Goal: Transaction & Acquisition: Purchase product/service

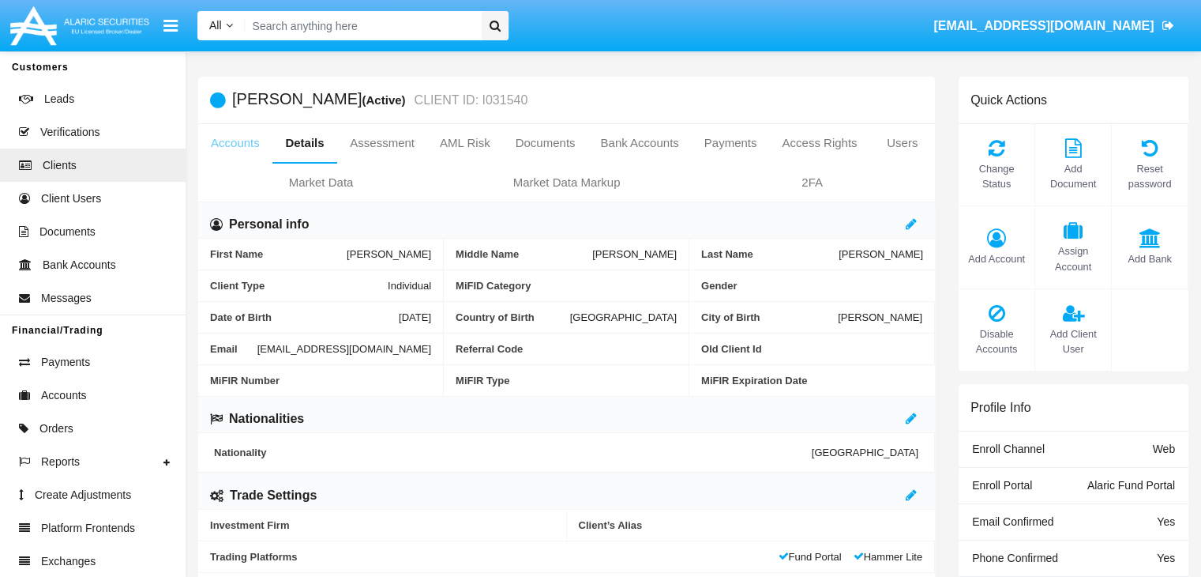
click at [235, 143] on link "Accounts" at bounding box center [235, 143] width 74 height 38
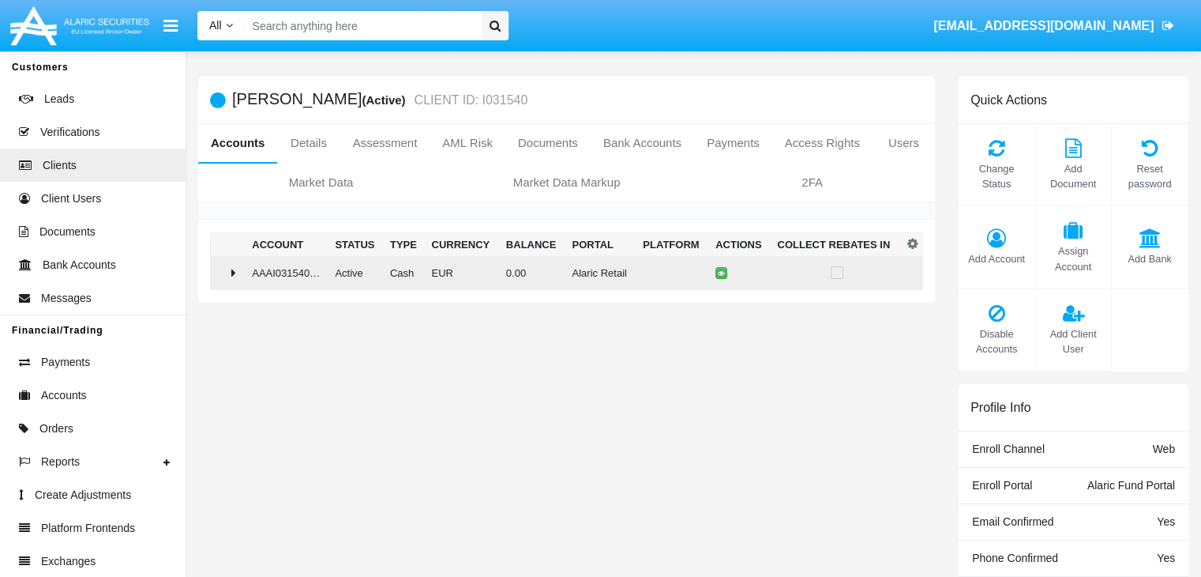
click at [560, 272] on td "0.00" at bounding box center [533, 273] width 66 height 34
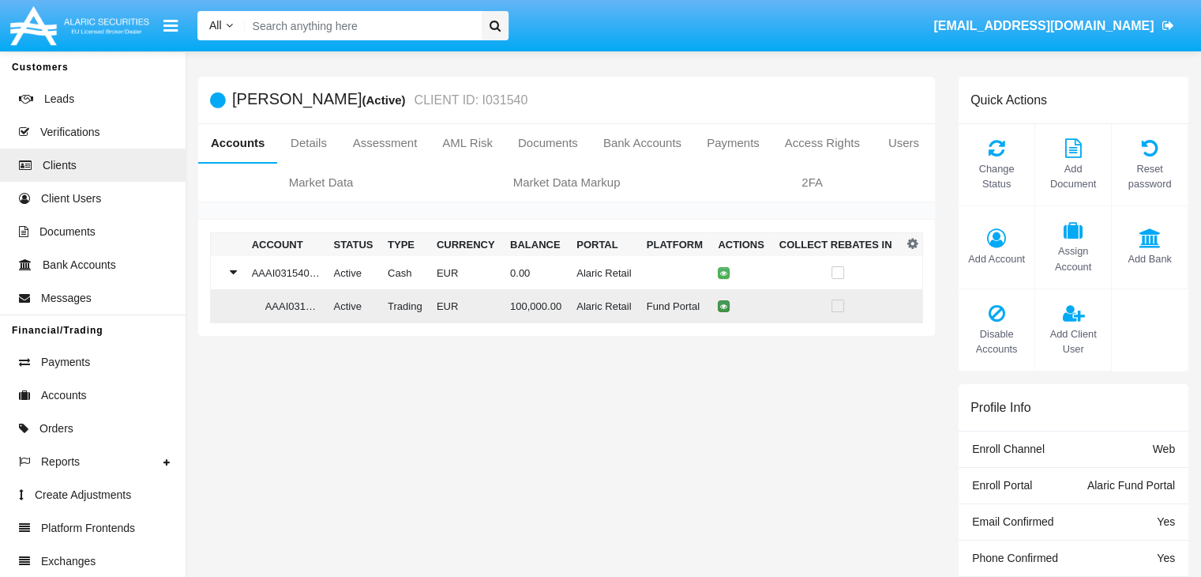
click at [720, 306] on icon at bounding box center [723, 305] width 7 height 7
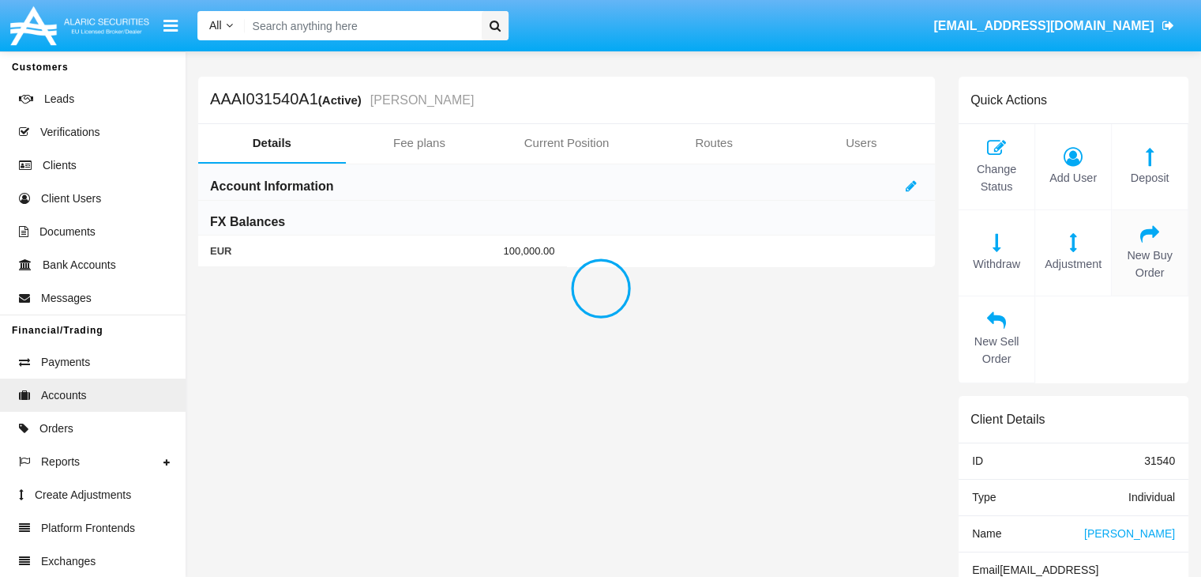
click at [1149, 264] on span "New Buy Order" at bounding box center [1150, 264] width 60 height 34
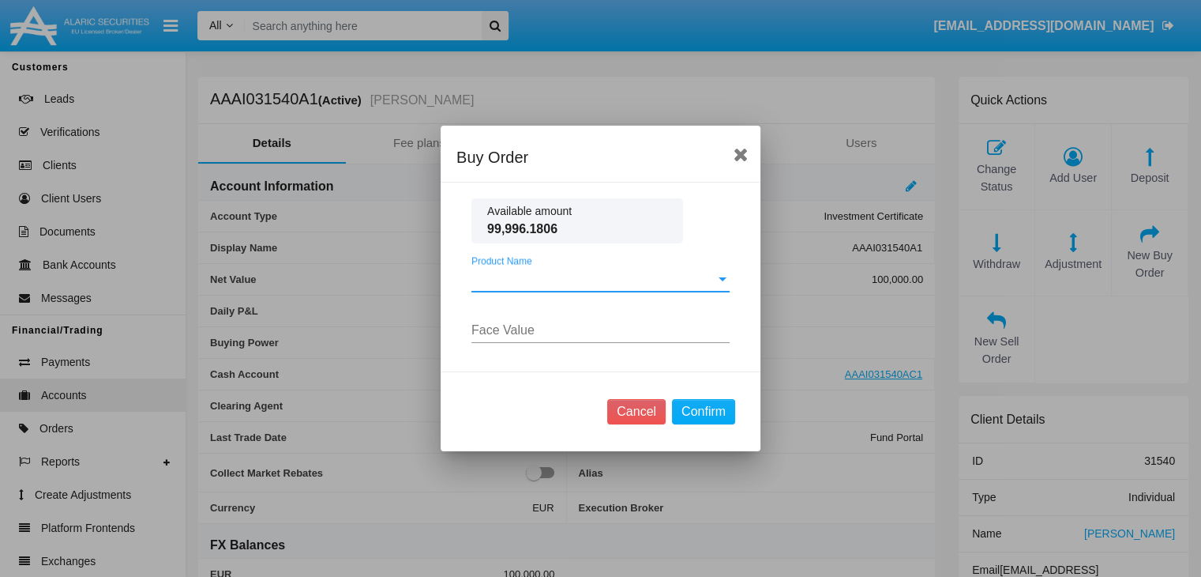
click at [600, 278] on span "Product Name" at bounding box center [594, 279] width 244 height 14
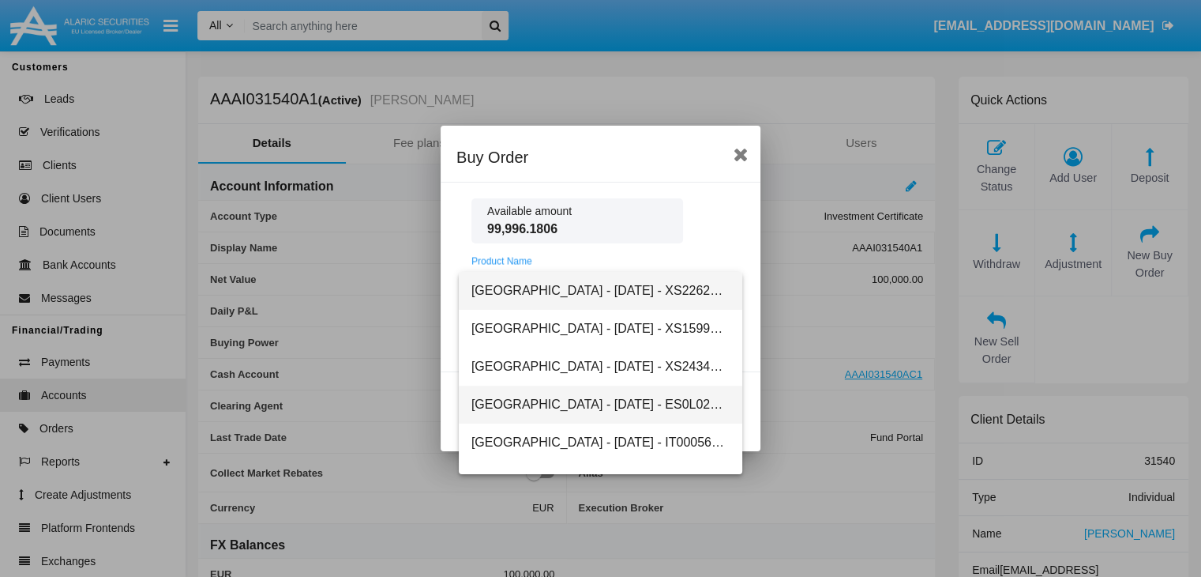
click at [594, 404] on span "[GEOGRAPHIC_DATA] - [DATE] - ES0L02603063" at bounding box center [601, 404] width 258 height 38
type input "1778"
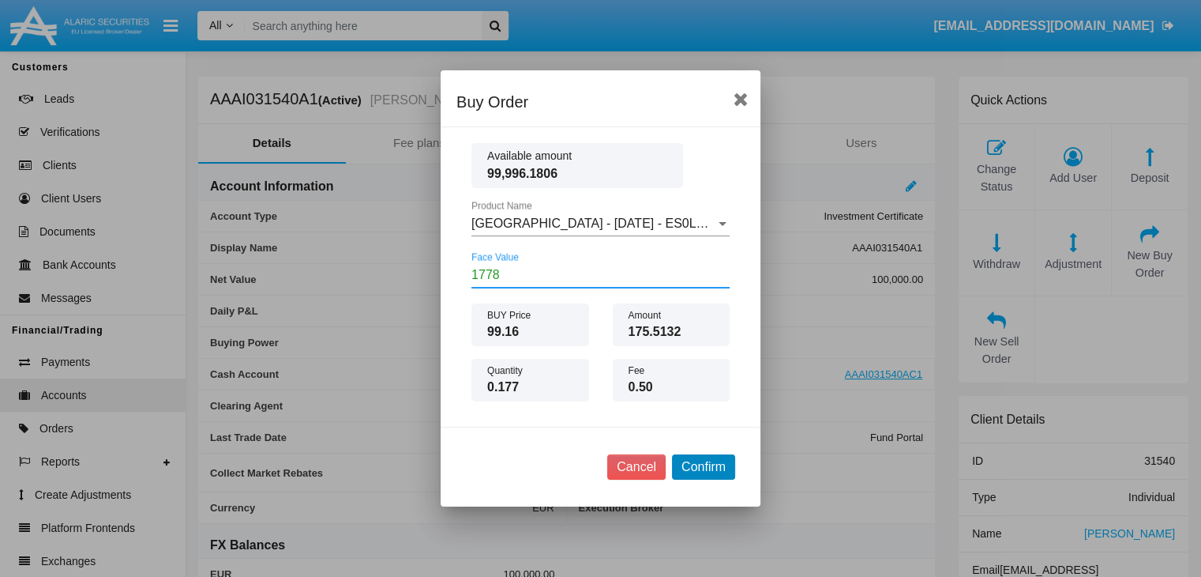
click at [703, 466] on button "Confirm" at bounding box center [703, 466] width 63 height 25
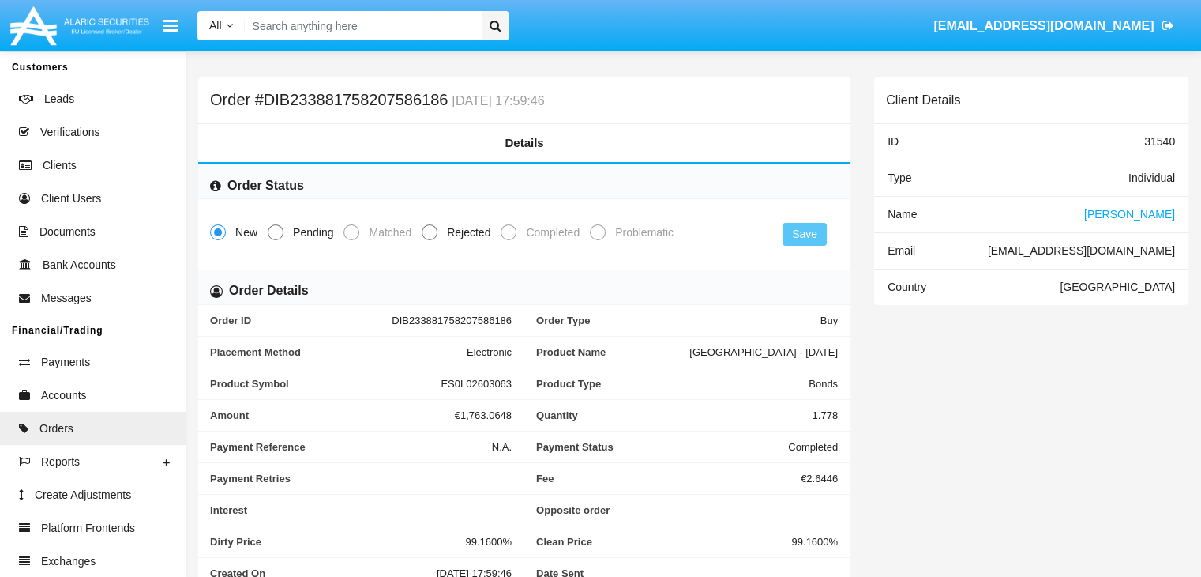
drag, startPoint x: 1073, startPoint y: 78, endPoint x: 947, endPoint y: 86, distance: 125.8
click at [947, 66] on div "Order created" at bounding box center [1055, 65] width 276 height 2
copy span "Order created"
